Goal: Information Seeking & Learning: Learn about a topic

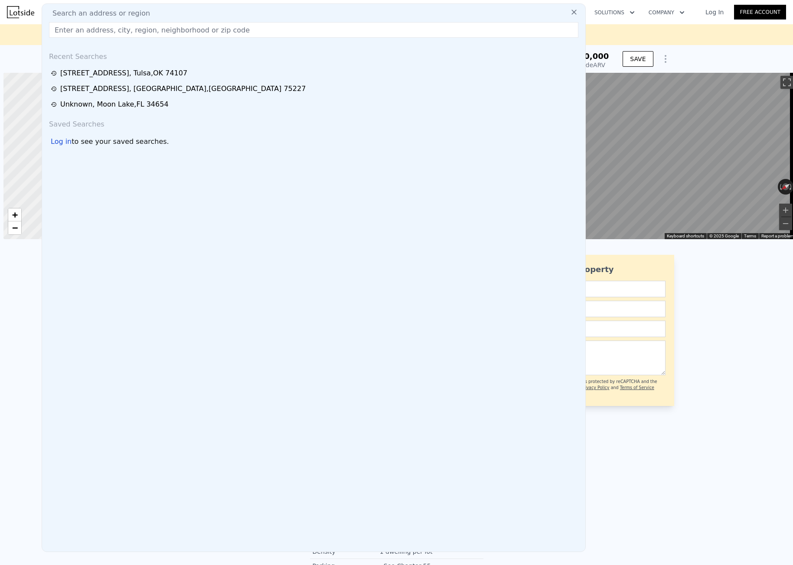
scroll to position [0, 3]
click at [133, 29] on input "text" at bounding box center [313, 30] width 529 height 16
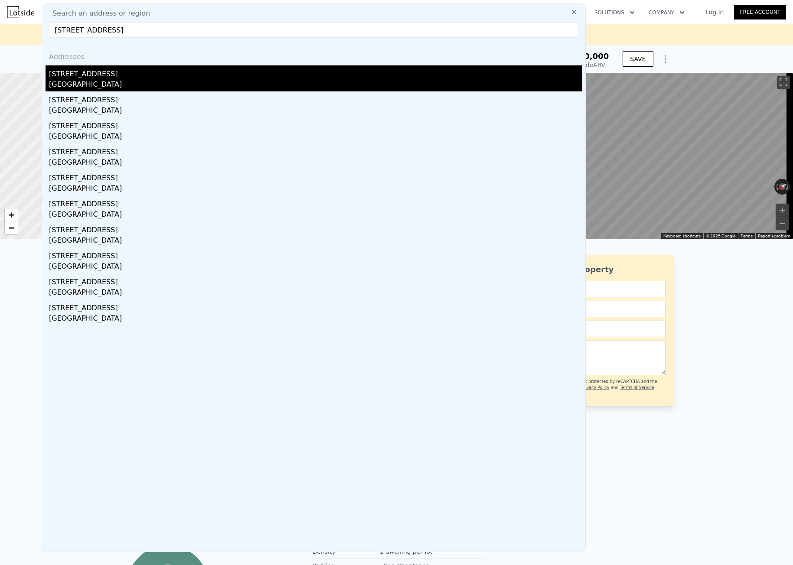
type input "887 S Gulfview Blvd, Clearwater, FL 33767"
click at [153, 78] on div "887 S Gulfview Boulevard" at bounding box center [315, 72] width 533 height 14
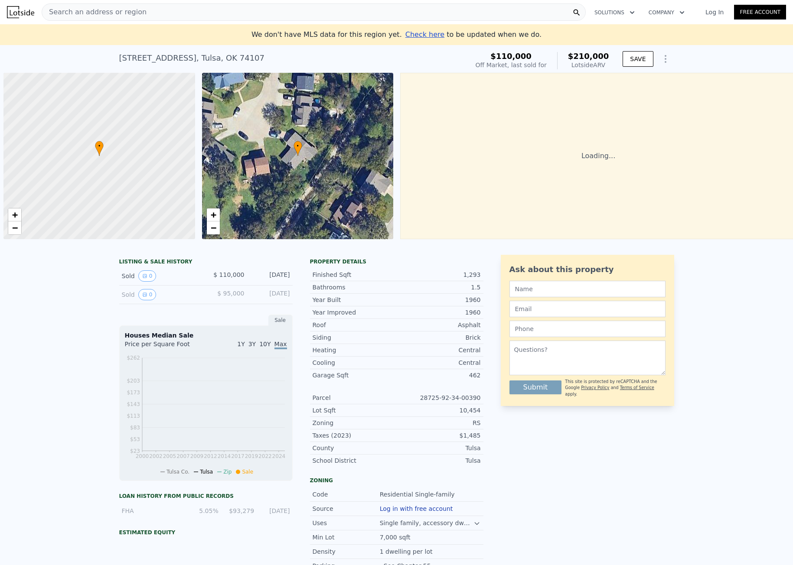
scroll to position [0, 3]
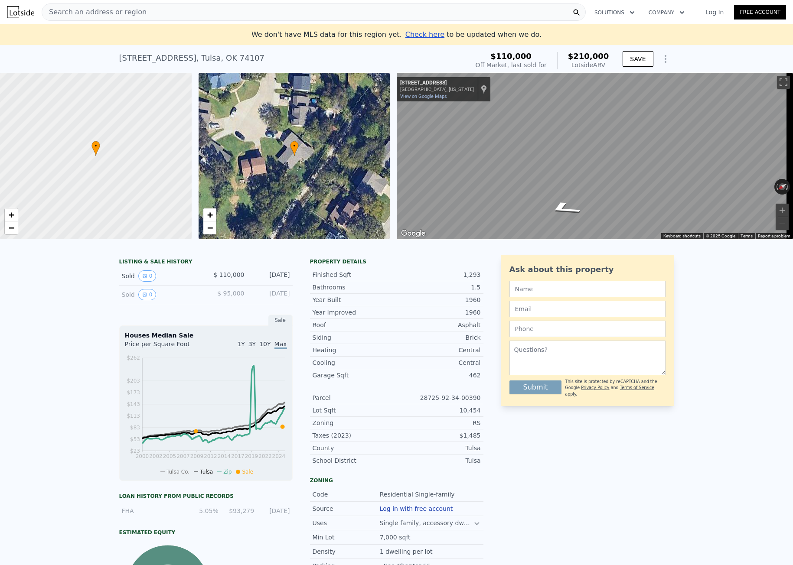
click at [83, 10] on span "Search an address or region" at bounding box center [94, 12] width 104 height 10
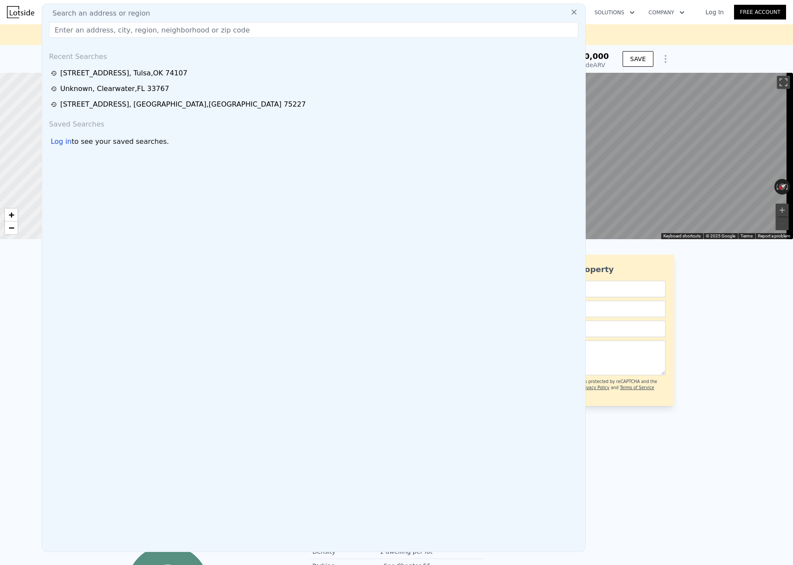
click at [84, 29] on input "text" at bounding box center [313, 30] width 529 height 16
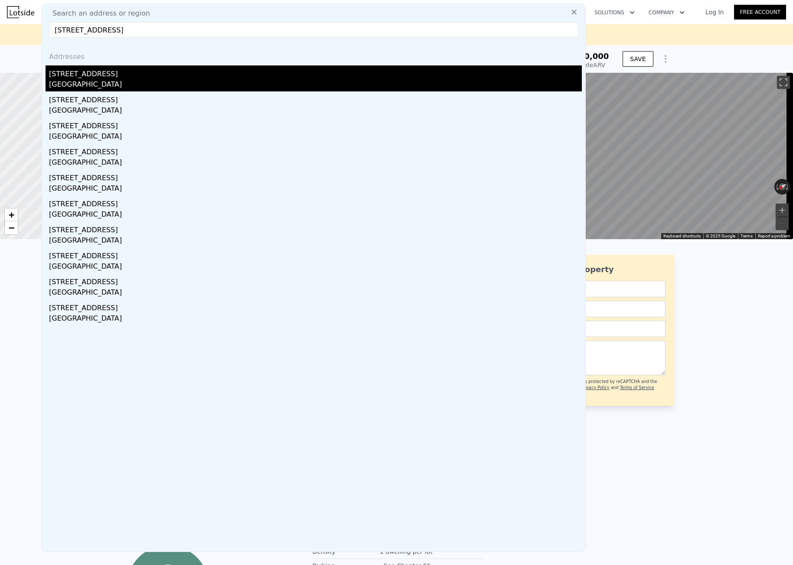
type input "5315 Barberry Dr, Arlington, TX 76018"
click at [101, 75] on div "5315 Barberry Dr" at bounding box center [315, 72] width 533 height 14
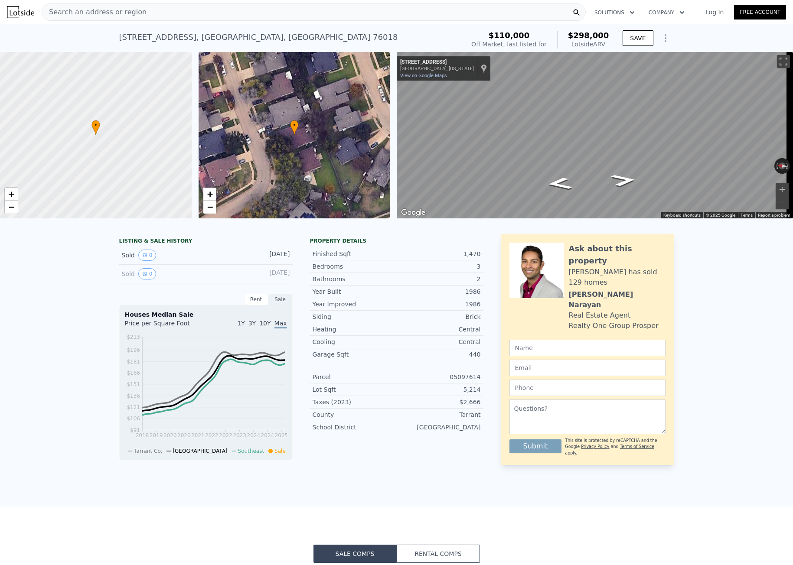
click at [125, 12] on span "Search an address or region" at bounding box center [94, 12] width 104 height 10
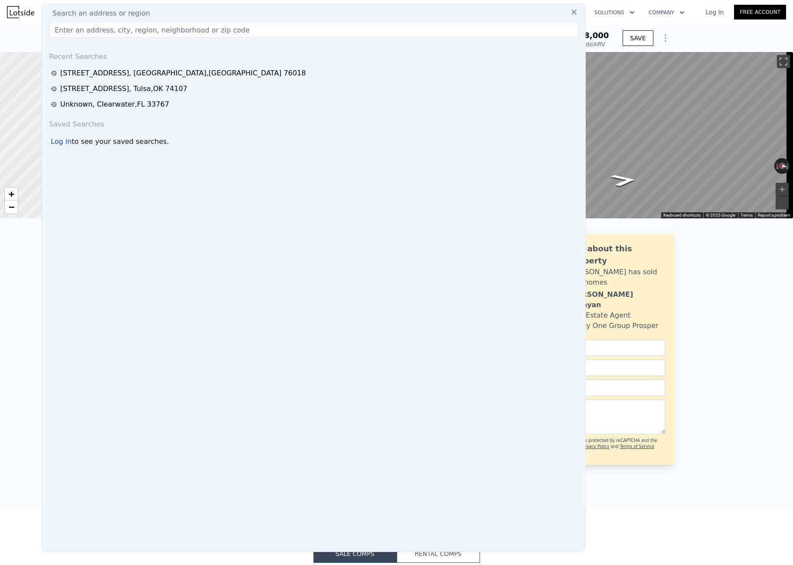
click at [109, 32] on input "text" at bounding box center [313, 30] width 529 height 16
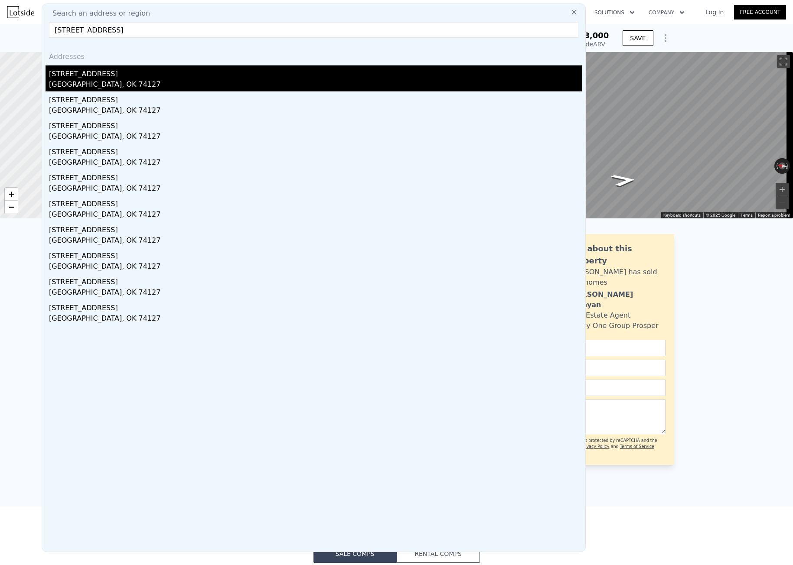
type input "2739 W Cameron St, Tulsa, OK 74127"
click at [105, 74] on div "2739 W Cameron St" at bounding box center [315, 72] width 533 height 14
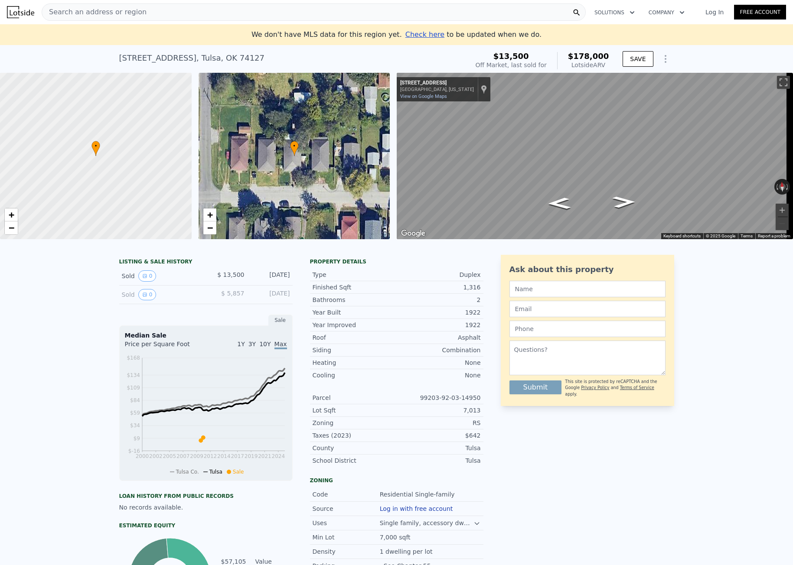
click at [125, 17] on span "Search an address or region" at bounding box center [94, 12] width 104 height 10
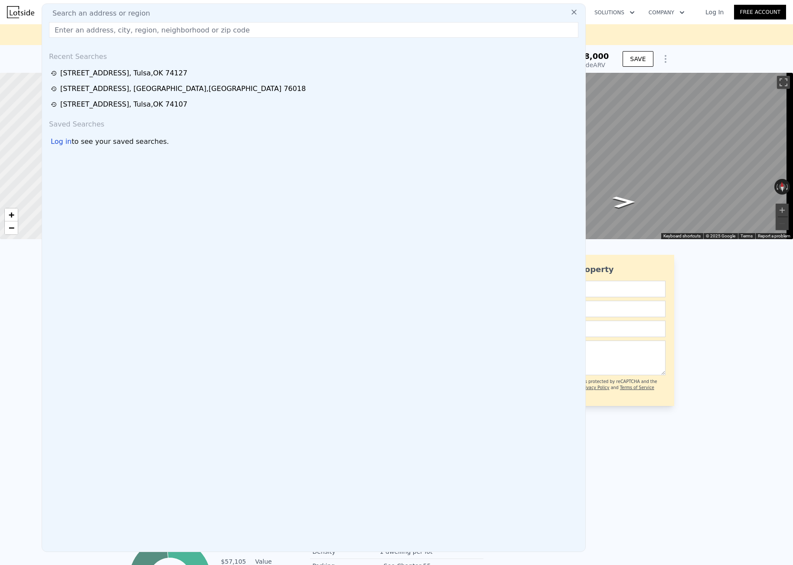
drag, startPoint x: 120, startPoint y: 31, endPoint x: 110, endPoint y: 31, distance: 9.5
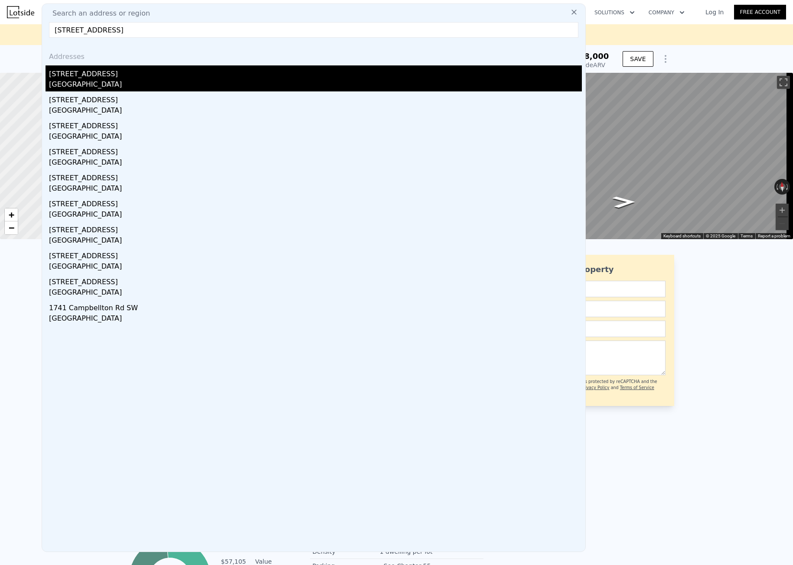
type input "1915 Campbellton Rd SW, Atlanta, GA 30311"
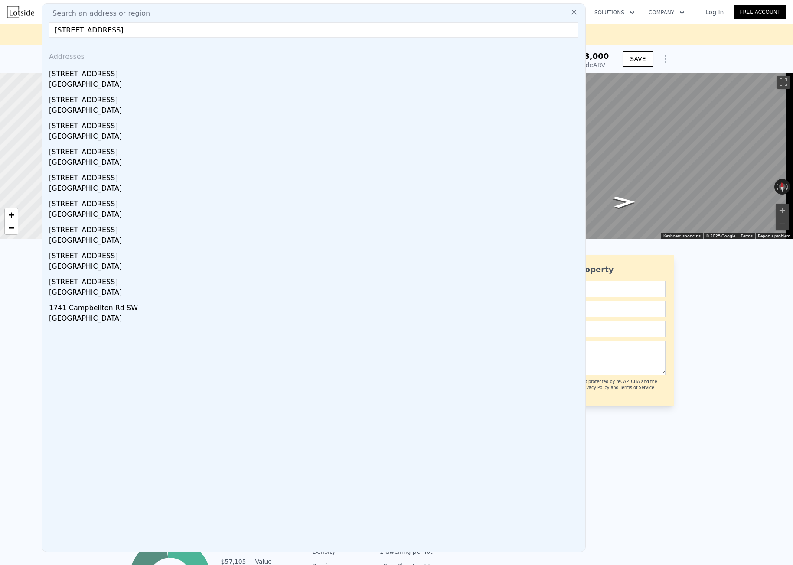
drag, startPoint x: 128, startPoint y: 73, endPoint x: 142, endPoint y: 70, distance: 13.7
click at [128, 73] on div "1915 Campbellton Rd SW" at bounding box center [315, 72] width 533 height 14
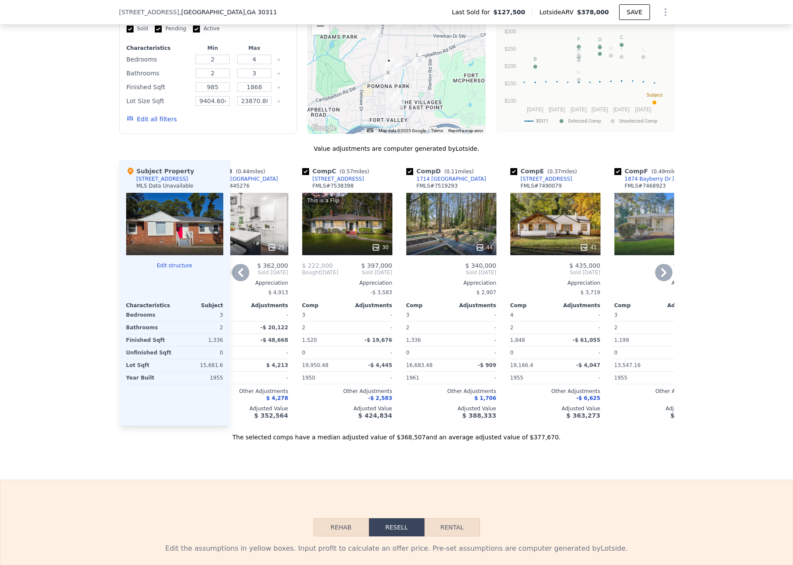
scroll to position [0, 145]
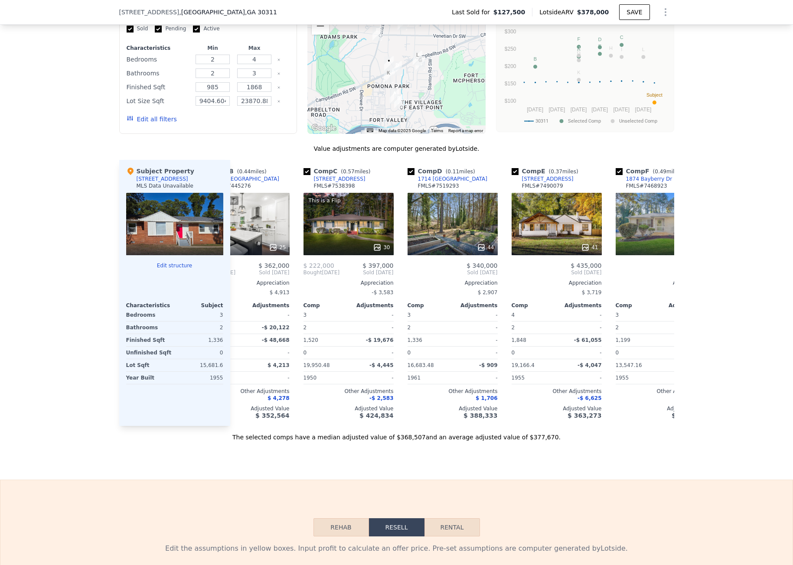
click at [390, 440] on div "The selected comps have a median adjusted value of $368,507 and an average adju…" at bounding box center [396, 434] width 555 height 16
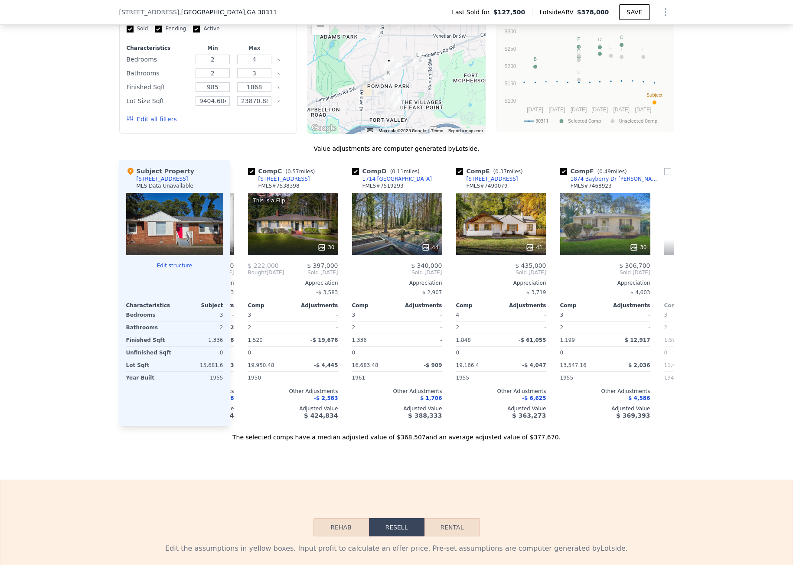
scroll to position [0, 0]
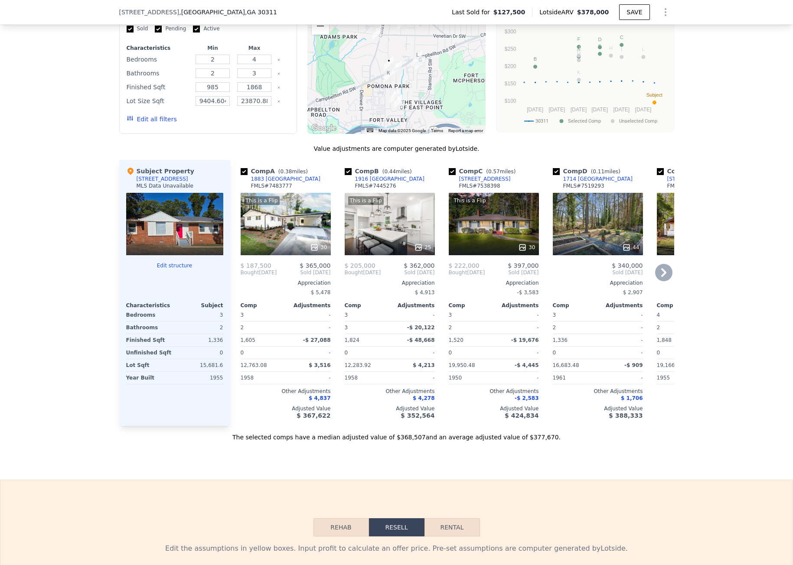
click at [341, 264] on div "Comp B ( 0.44 miles) 1916 Fort Valley Dr SW FMLS # 7445276 This is a Flip 25 $ …" at bounding box center [389, 293] width 97 height 266
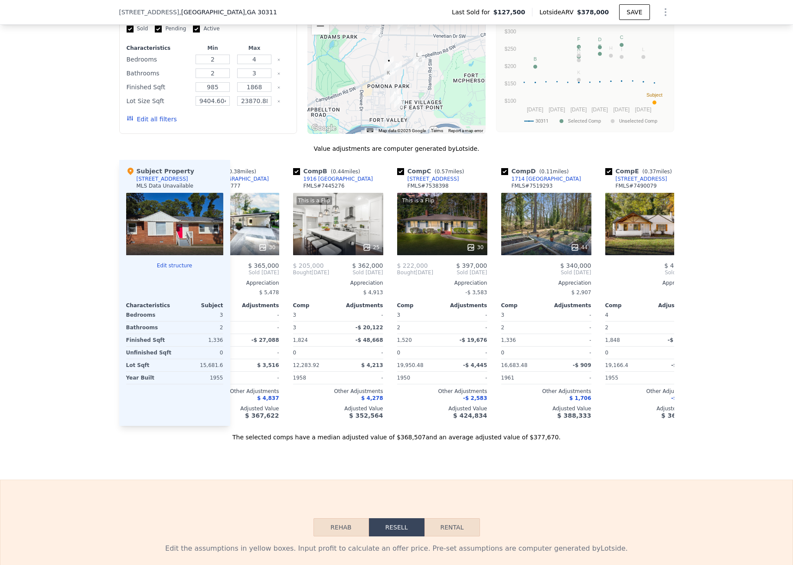
scroll to position [0, 44]
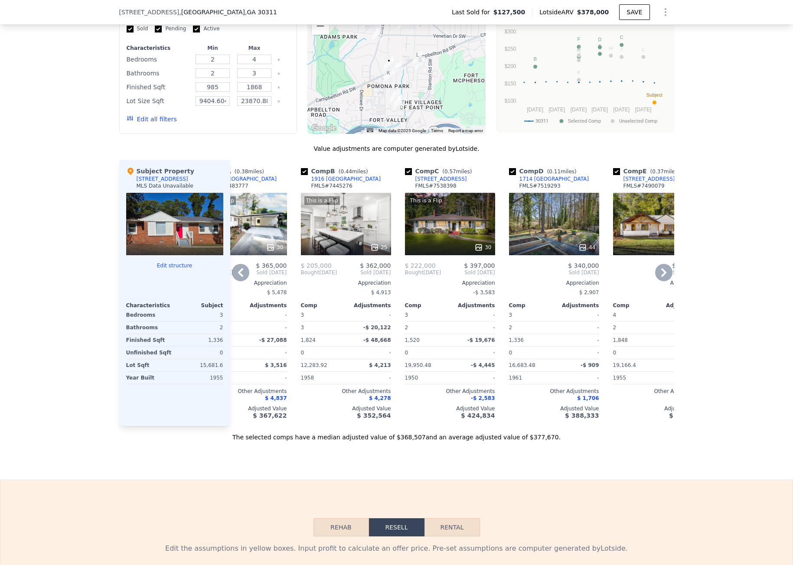
click at [440, 182] on div "[STREET_ADDRESS]" at bounding box center [441, 179] width 52 height 7
drag, startPoint x: 376, startPoint y: 432, endPoint x: 312, endPoint y: 432, distance: 64.1
click at [312, 426] on div "Comp A ( 0.38 miles) 1883 Fort Valley Dr SW FMLS # 7483777 This is a Flip 30 $ …" at bounding box center [452, 293] width 444 height 266
click at [174, 460] on div "Sale Comps Rental Comps We found 12 sales that match your search Filters Map Pr…" at bounding box center [396, 194] width 793 height 570
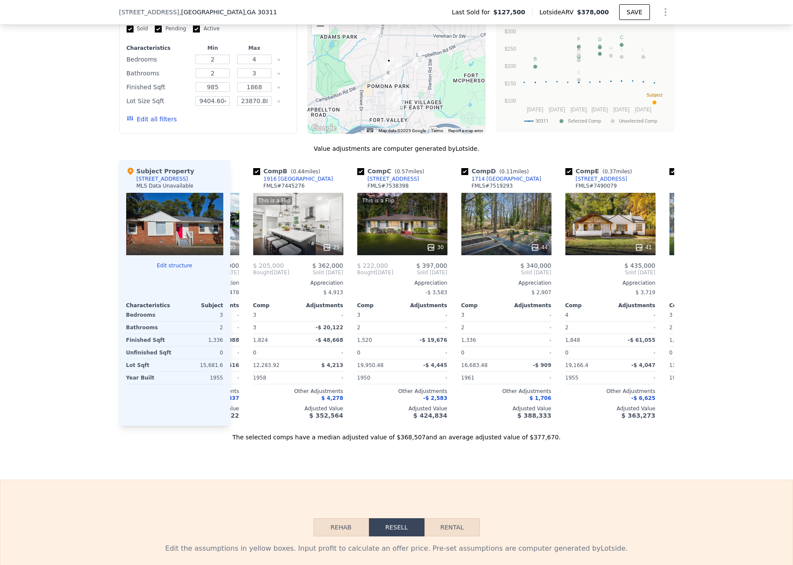
scroll to position [0, 0]
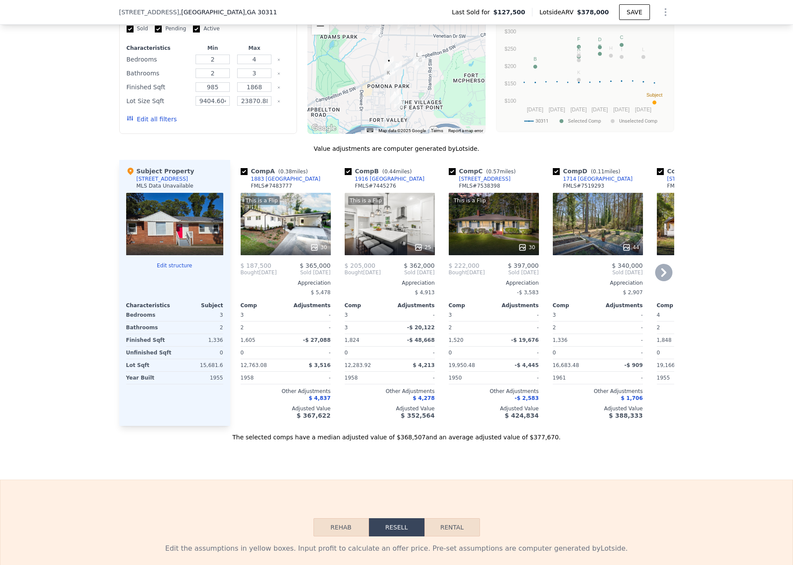
click at [270, 240] on div "This is a Flip 30" at bounding box center [286, 224] width 90 height 62
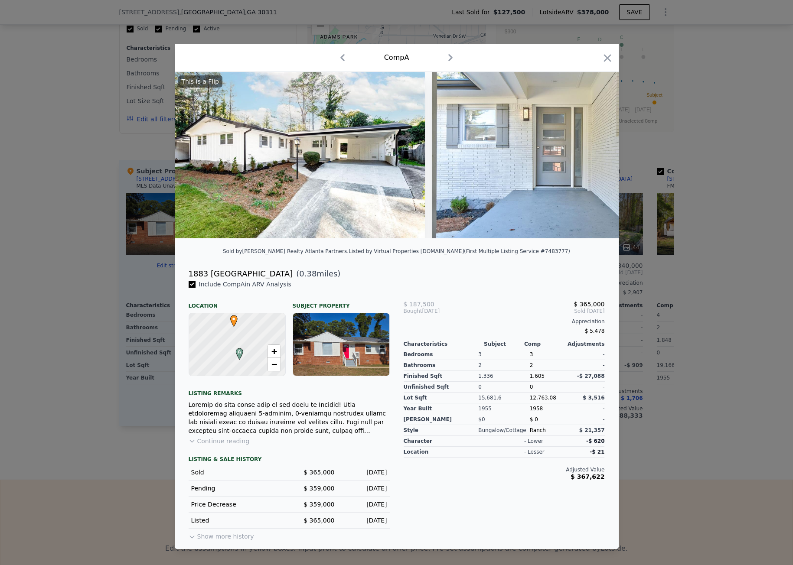
click at [42, 197] on div at bounding box center [396, 282] width 793 height 565
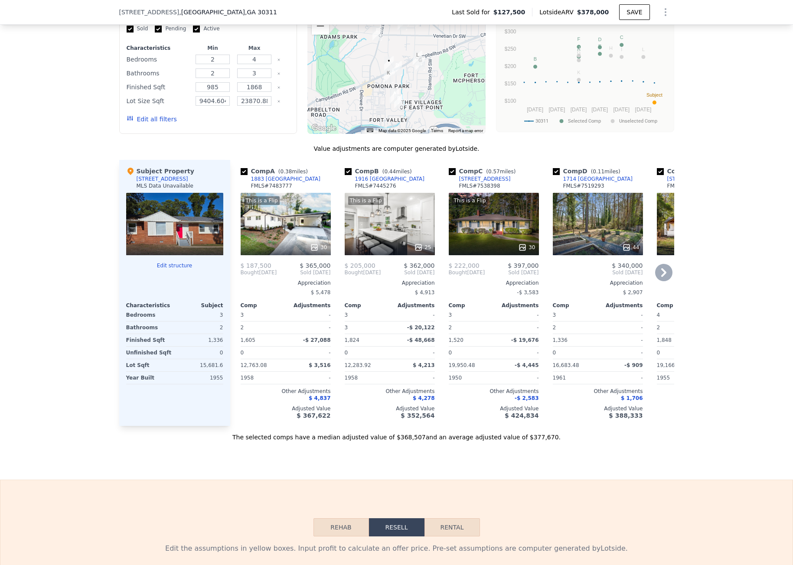
click at [420, 187] on div "Comp B ( 0.44 miles) 1916 Fort Valley Dr SW FMLS # 7445276" at bounding box center [390, 180] width 90 height 26
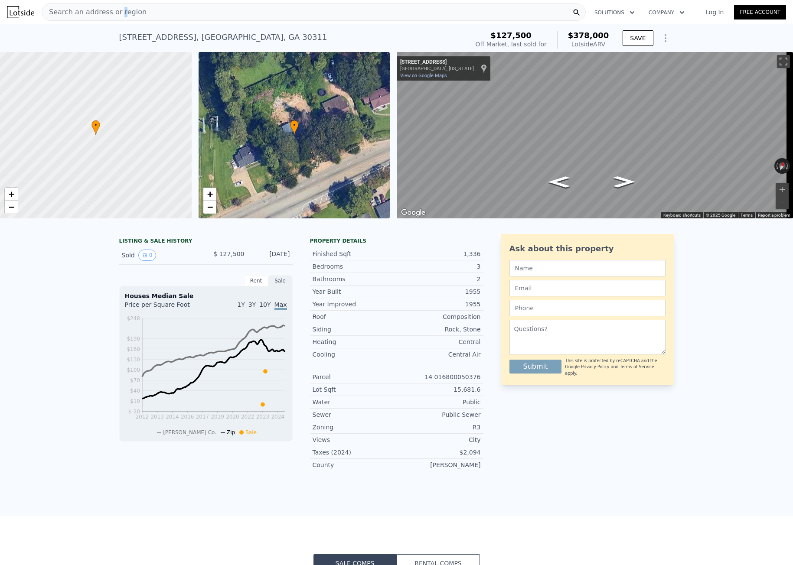
click at [115, 9] on span "Search an address or region" at bounding box center [94, 12] width 104 height 10
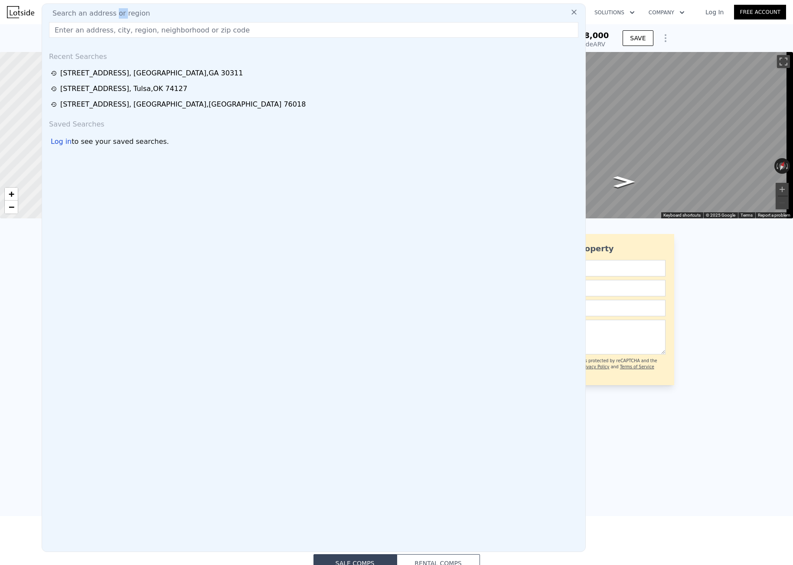
click at [115, 9] on span "Search an address or region" at bounding box center [98, 13] width 104 height 10
drag, startPoint x: 115, startPoint y: 9, endPoint x: 91, endPoint y: 29, distance: 31.4
click at [91, 29] on input "text" at bounding box center [313, 30] width 529 height 16
paste input "5317 S 32nd PL W, Tulsa, OK 74107"
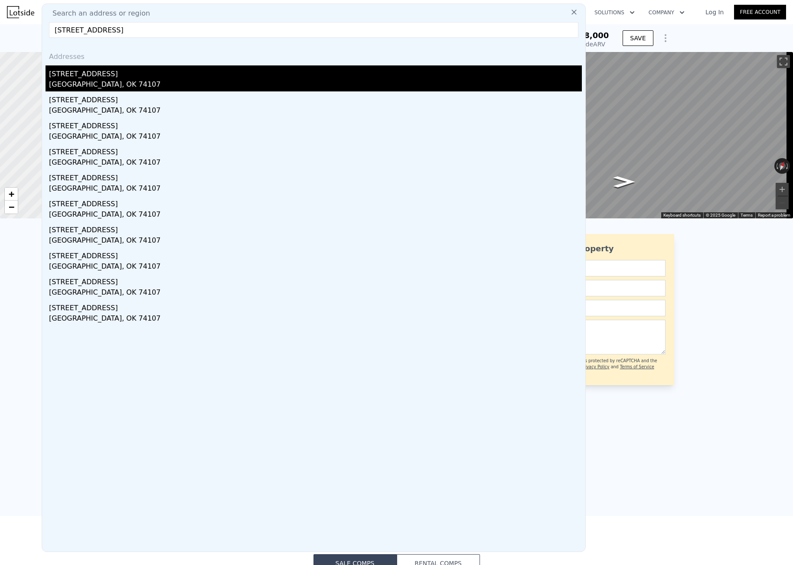
type input "5317 S 32nd PL W, Tulsa, OK 74107"
click at [98, 68] on div "5317 S 32nd Pl W" at bounding box center [315, 72] width 533 height 14
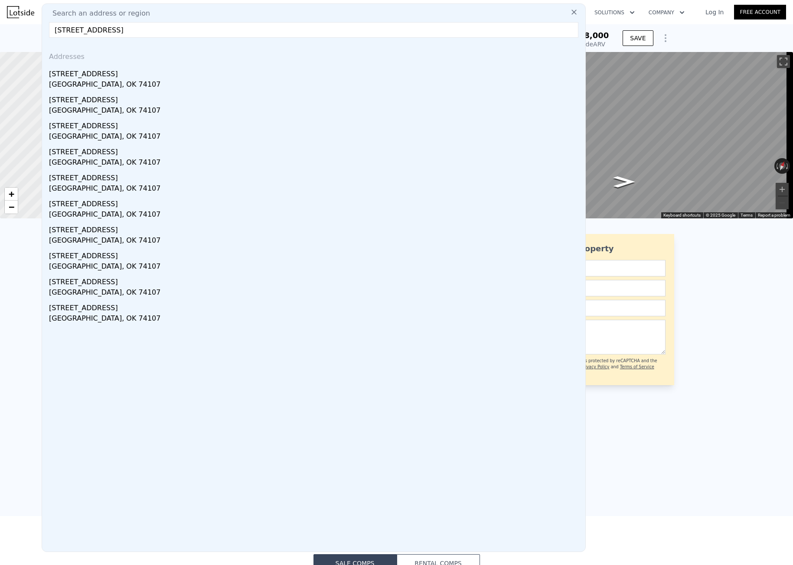
type input "1"
type input "2"
type input "934"
type input "1750"
type input "6360"
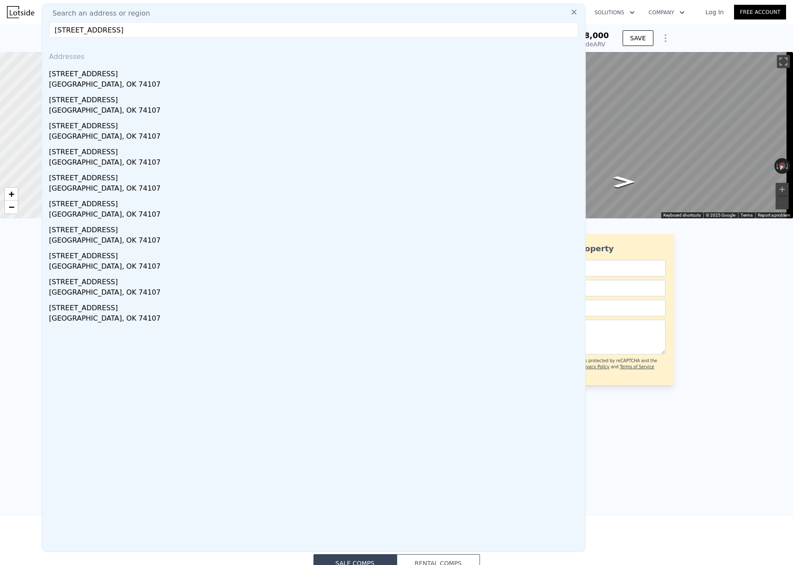
type input "14331"
type input "$ 210,000"
type input "4"
type input "$ 80,490"
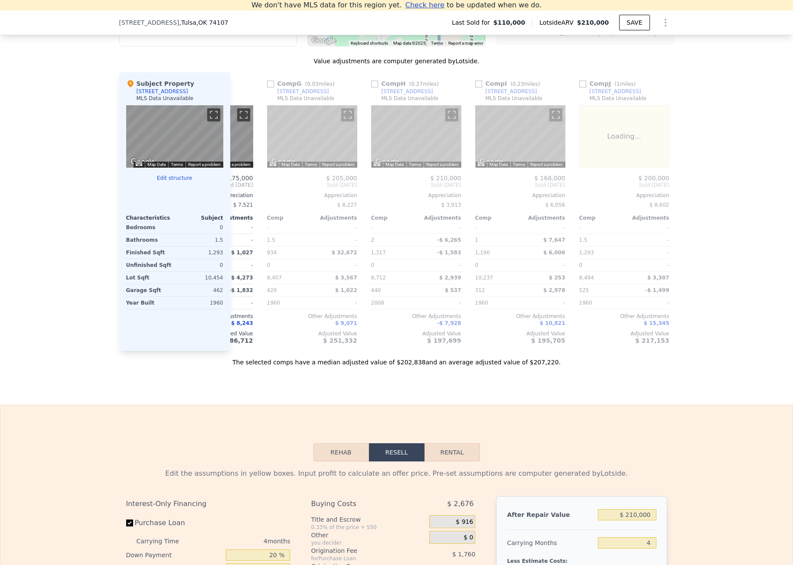
scroll to position [0, 825]
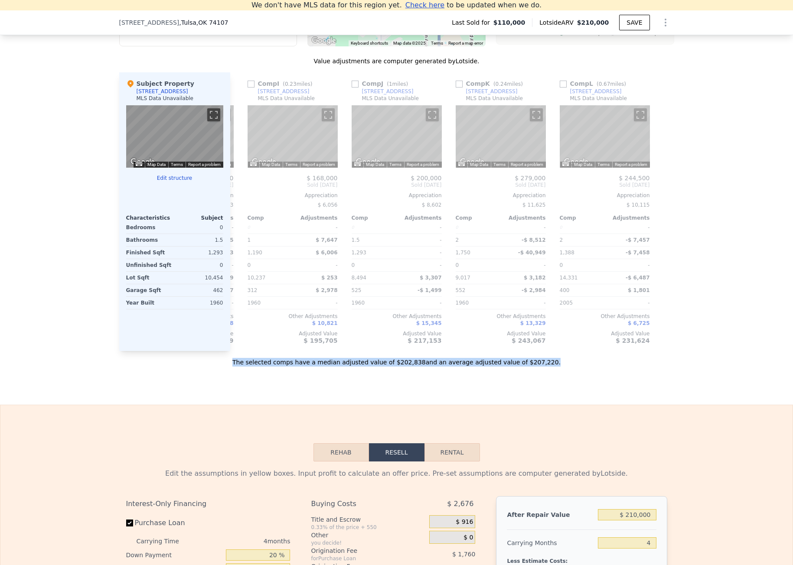
drag, startPoint x: 564, startPoint y: 364, endPoint x: 755, endPoint y: 356, distance: 191.3
click at [755, 356] on div "We found 12 sales that match your search Filters Map Prices Modify Comp Filters…" at bounding box center [396, 122] width 793 height 488
click at [737, 339] on div "We found 12 sales that match your search Filters Map Prices Modify Comp Filters…" at bounding box center [396, 122] width 793 height 488
click at [590, 391] on div "We don't have MLS data for this region yet. Click here to get updates when we d…" at bounding box center [396, 110] width 793 height 589
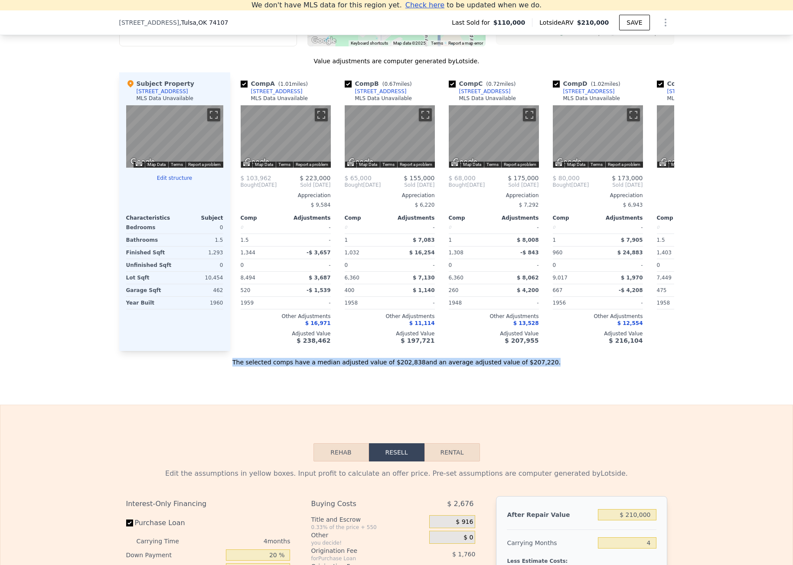
click at [151, 395] on div "We don't have MLS data for this region yet. Click here to get updates when we d…" at bounding box center [396, 110] width 793 height 589
click at [179, 20] on span ", Tulsa , OK 74107" at bounding box center [203, 22] width 49 height 9
drag, startPoint x: 178, startPoint y: 20, endPoint x: 141, endPoint y: 20, distance: 36.8
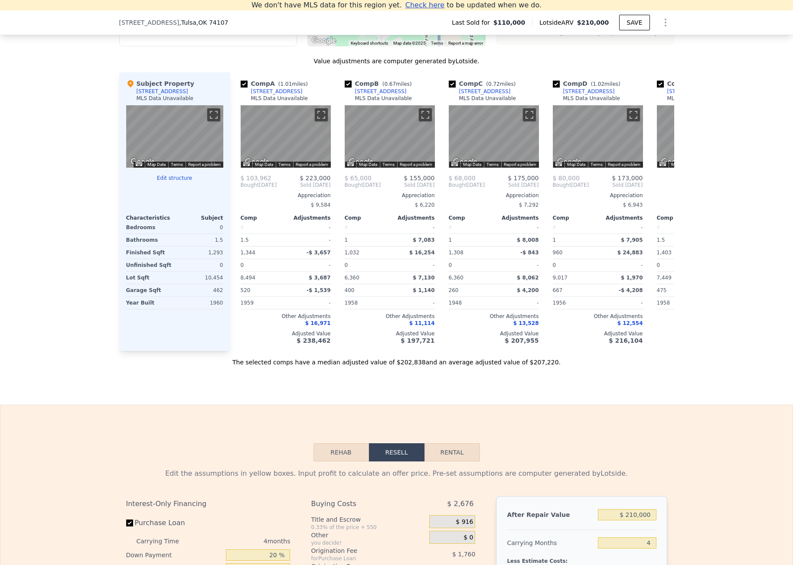
click at [147, 23] on span "5317 S 32nd Pl W" at bounding box center [149, 22] width 60 height 9
drag, startPoint x: 113, startPoint y: 22, endPoint x: 275, endPoint y: 18, distance: 162.1
click at [275, 18] on div "5317 S 32nd Pl W , Tulsa , OK 74107 Last Sold for $110,000 Lotside ARV $210,000…" at bounding box center [396, 22] width 793 height 25
copy div "5317 S 32nd Pl W , Tulsa , OK 74107"
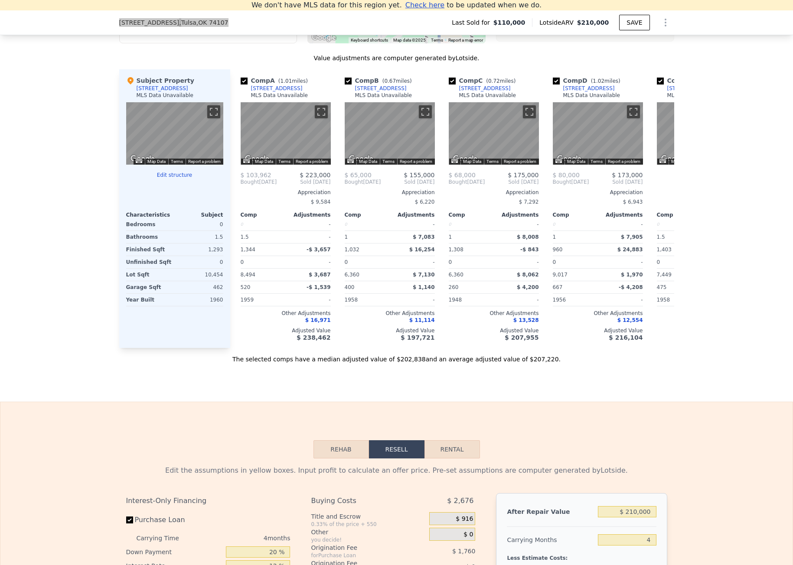
scroll to position [727, 0]
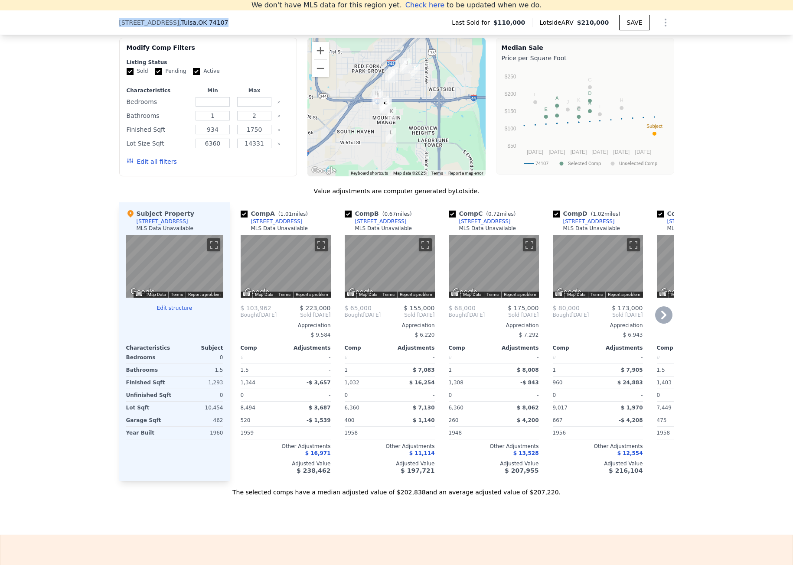
click at [269, 225] on div "2428 W 45th Ct" at bounding box center [277, 221] width 52 height 7
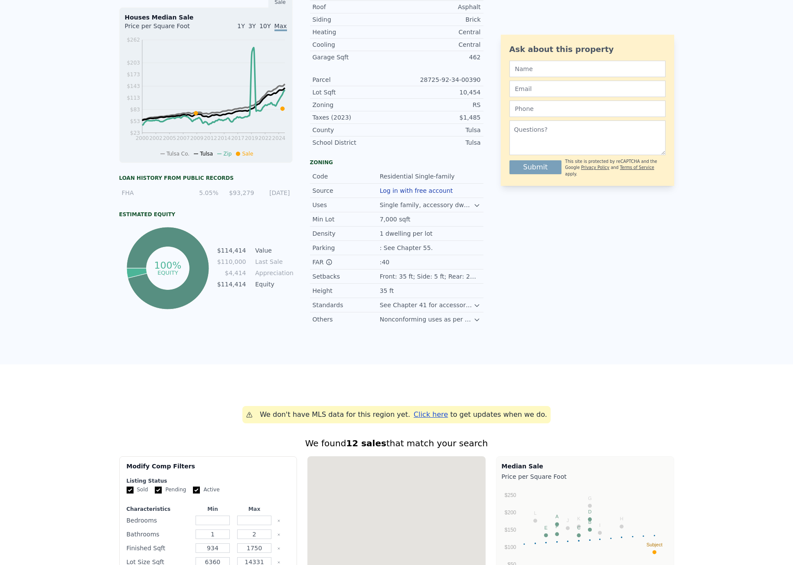
scroll to position [0, 0]
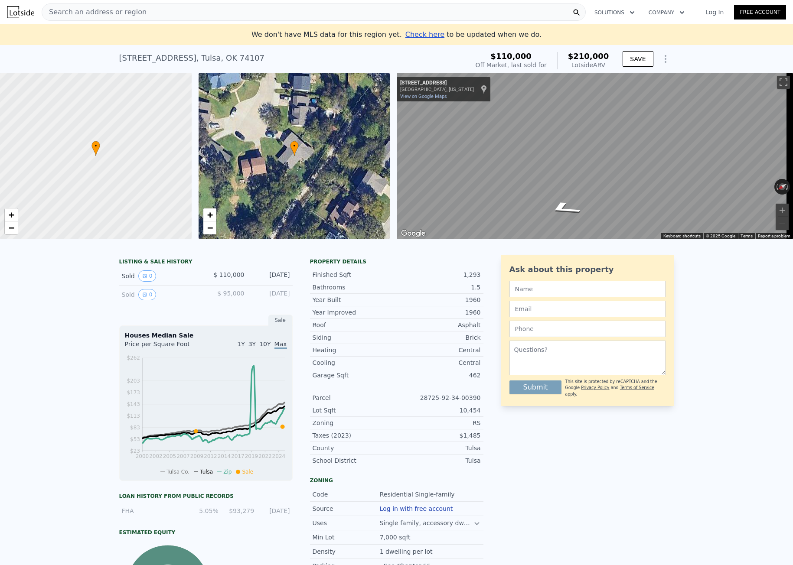
click at [111, 10] on span "Search an address or region" at bounding box center [94, 12] width 104 height 10
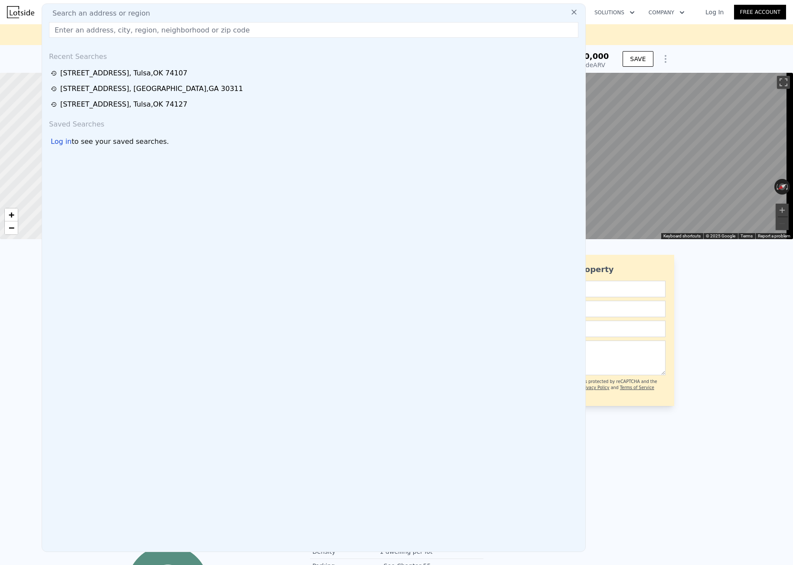
click at [103, 36] on input "text" at bounding box center [313, 30] width 529 height 16
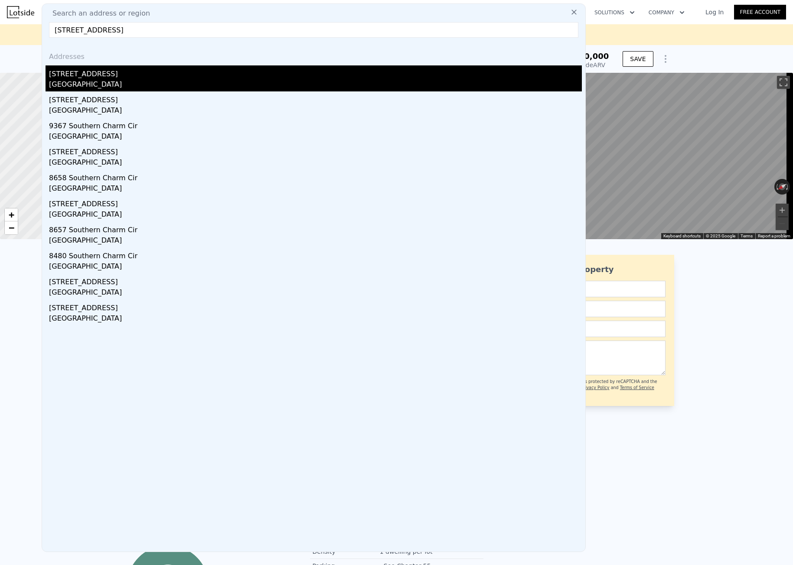
type input "9160 Southern Charm Cir, Brooksville, FL 34613"
click at [115, 75] on div "9160 Southern Charm Cir" at bounding box center [315, 72] width 533 height 14
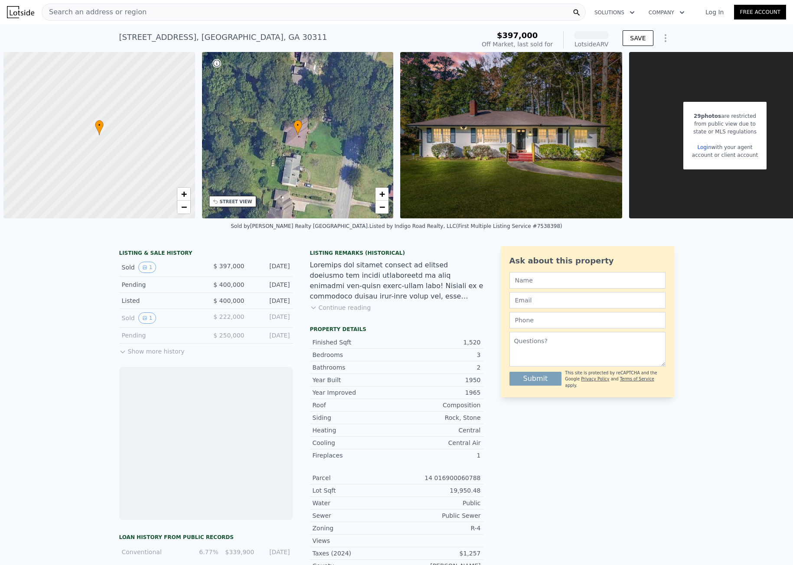
scroll to position [0, 3]
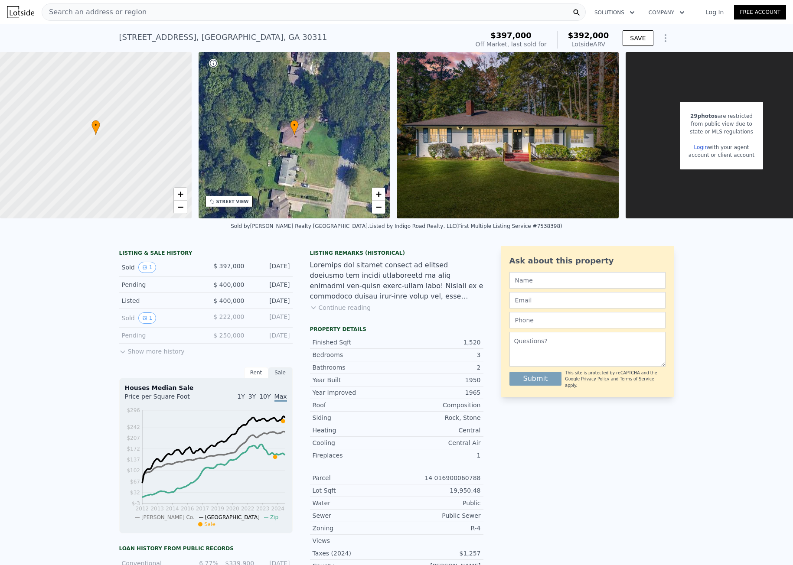
click at [350, 312] on button "Continue reading" at bounding box center [340, 307] width 61 height 9
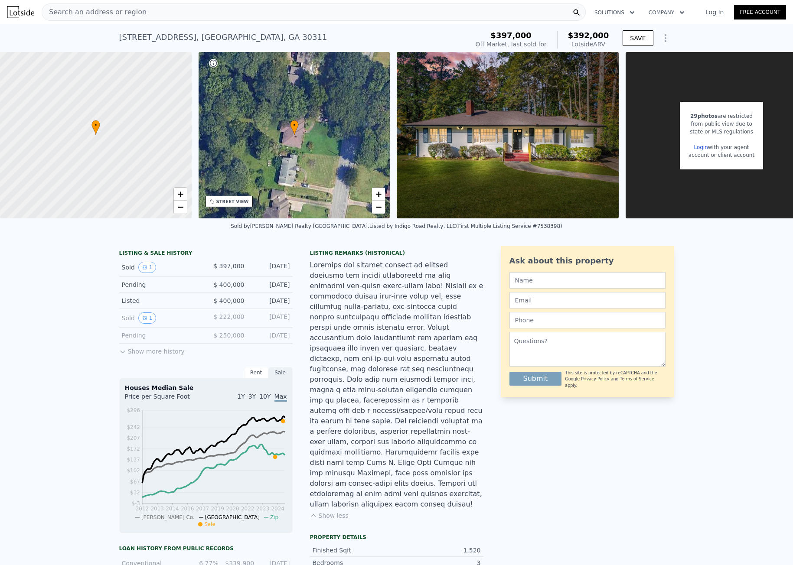
click at [183, 38] on div "[STREET_ADDRESS]" at bounding box center [223, 37] width 208 height 12
copy div "[STREET_ADDRESS] Sold [DATE] for $397k (~ARV $392k )"
